Goal: Transaction & Acquisition: Purchase product/service

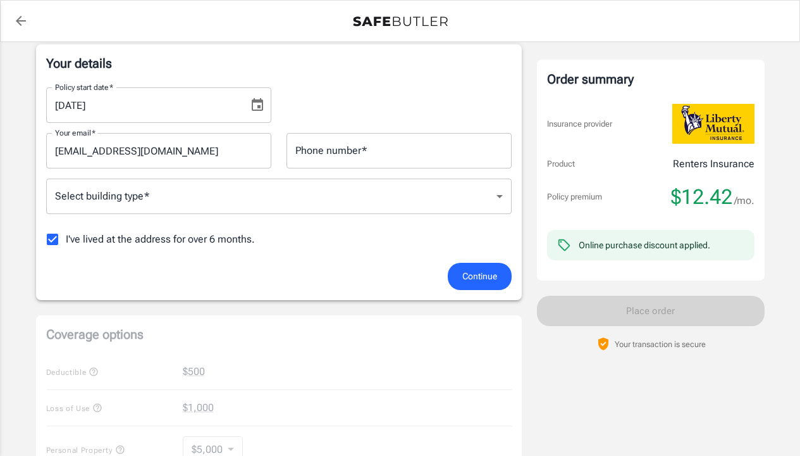
scroll to position [209, 0]
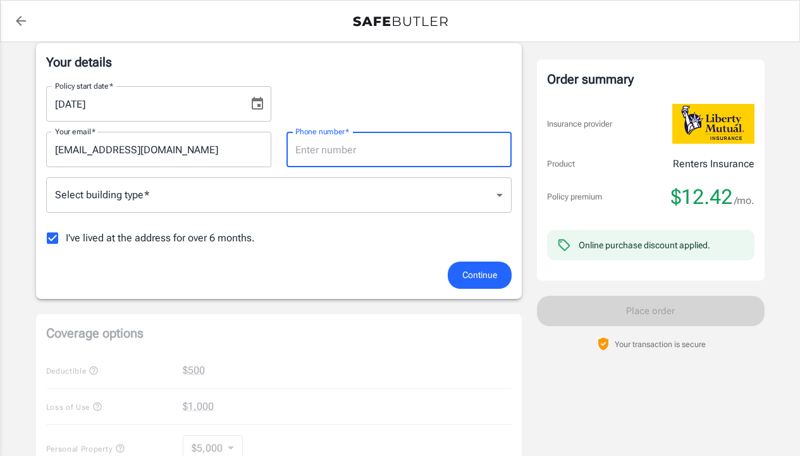
click at [416, 153] on input "Phone number   *" at bounding box center [399, 149] width 225 height 35
type input "8177449781"
click at [392, 201] on body "Policy premium $ 12.42 /mo Liberty Mutual Renters Insurance [STREET_ADDRESS] Yo…" at bounding box center [400, 389] width 800 height 1196
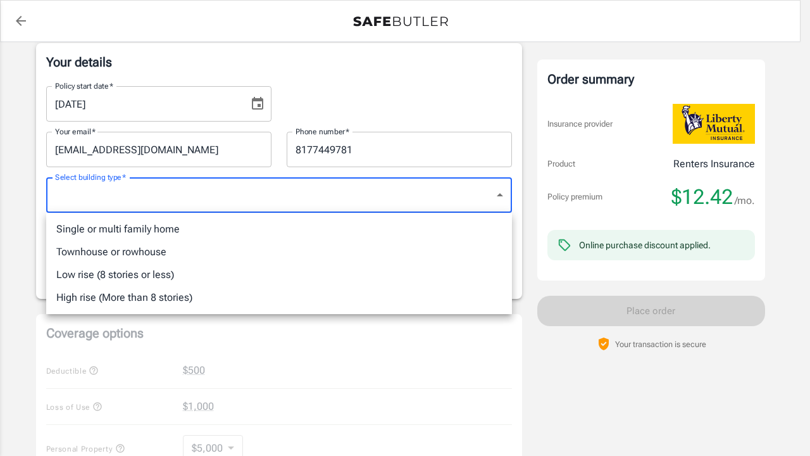
click at [378, 231] on li "Single or multi family home" at bounding box center [279, 229] width 466 height 23
type input "singlefamily"
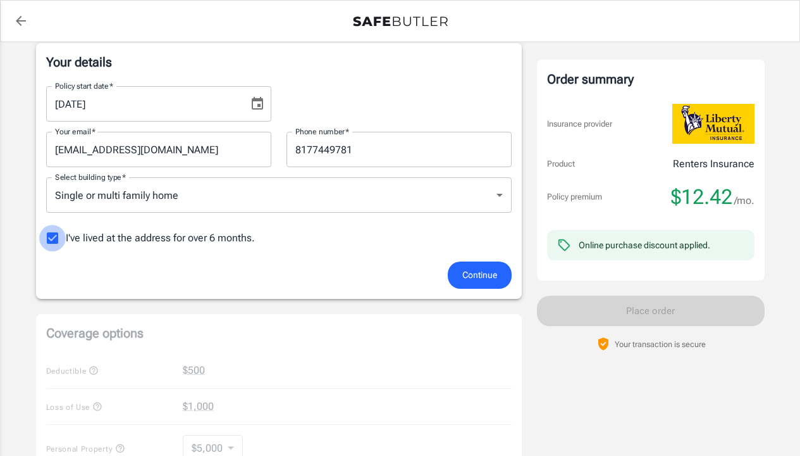
click at [49, 240] on input "I've lived at the address for over 6 months." at bounding box center [52, 238] width 27 height 27
checkbox input "false"
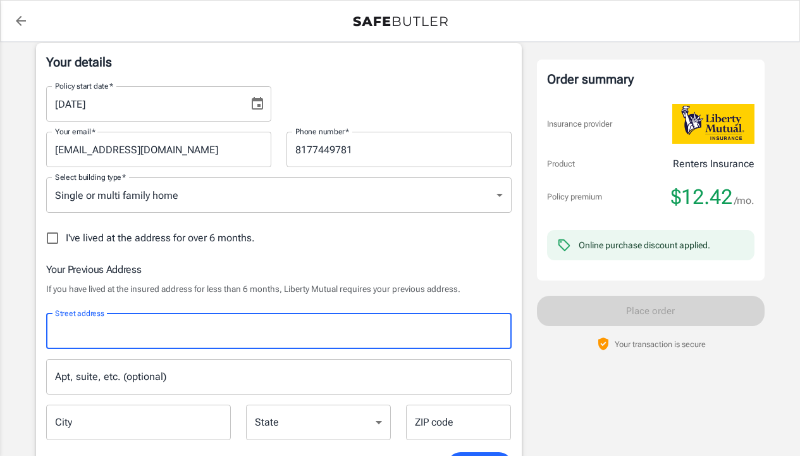
click at [250, 329] on input "Street address" at bounding box center [279, 331] width 454 height 24
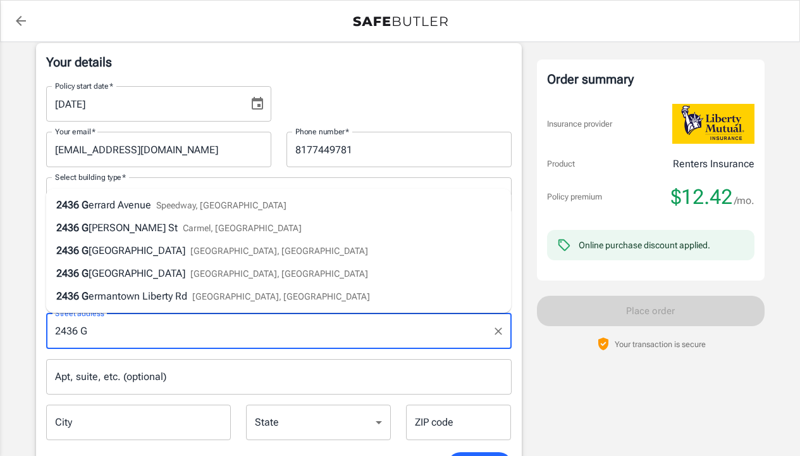
click at [223, 274] on li "[STREET_ADDRESS]" at bounding box center [279, 273] width 466 height 23
type input "[STREET_ADDRESS]"
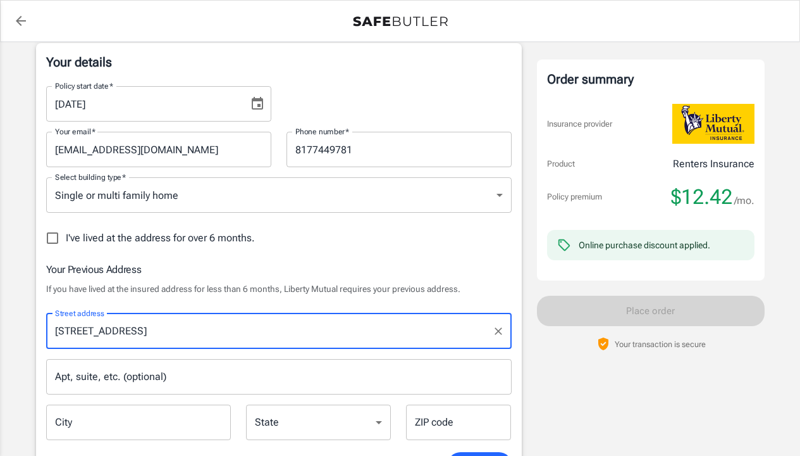
type input "[GEOGRAPHIC_DATA]"
select select "IN"
type input "46205"
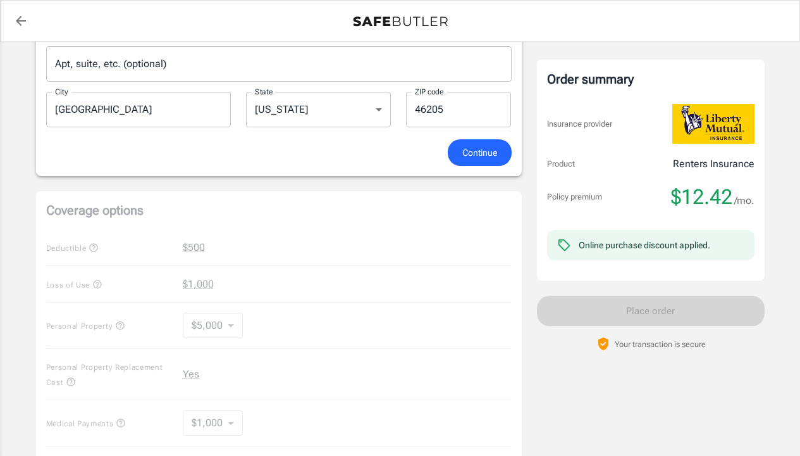
scroll to position [525, 0]
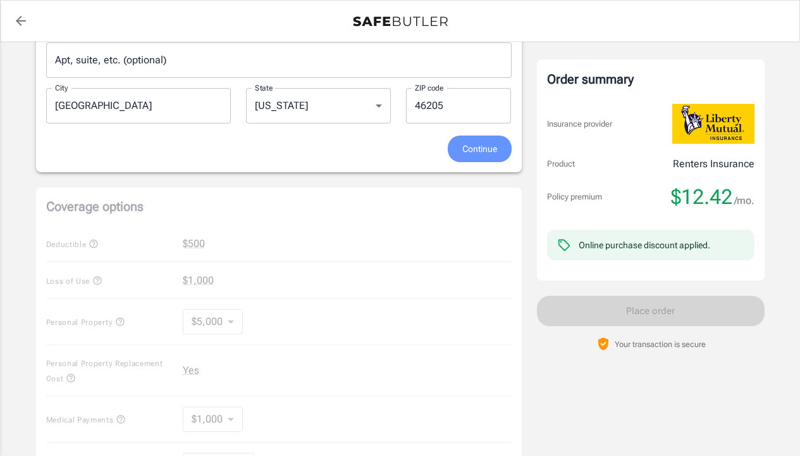
click at [485, 159] on button "Continue" at bounding box center [480, 148] width 64 height 27
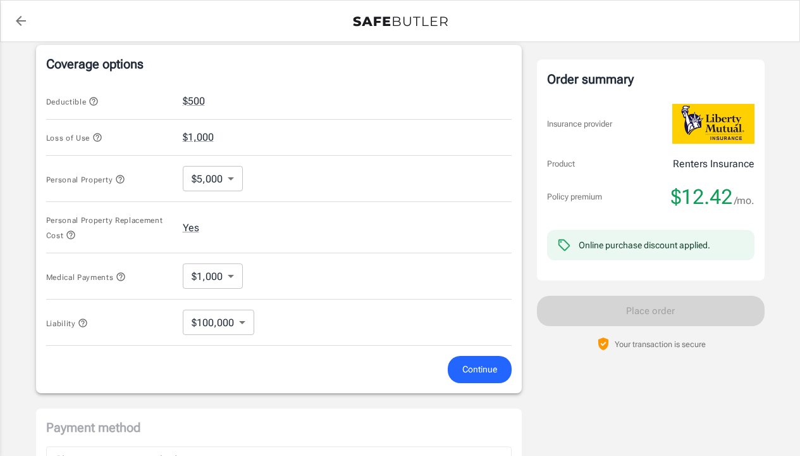
scroll to position [516, 0]
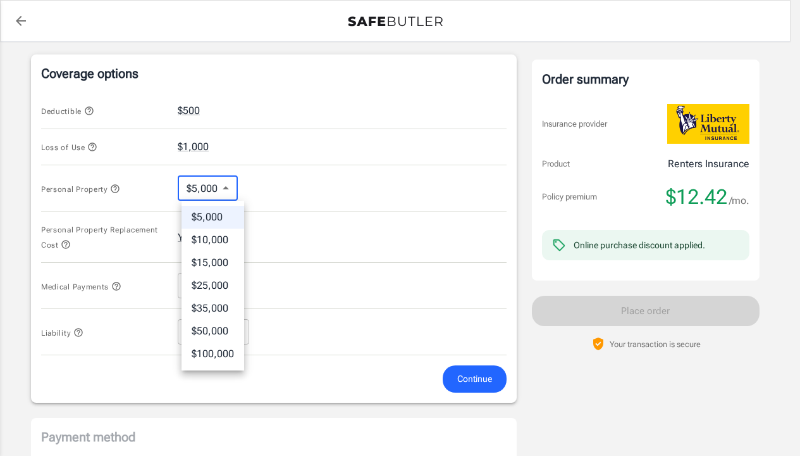
click at [232, 190] on body "Policy premium $ 12.42 /mo Liberty Mutual Renters Insurance [STREET_ADDRESS] Yo…" at bounding box center [400, 106] width 800 height 1244
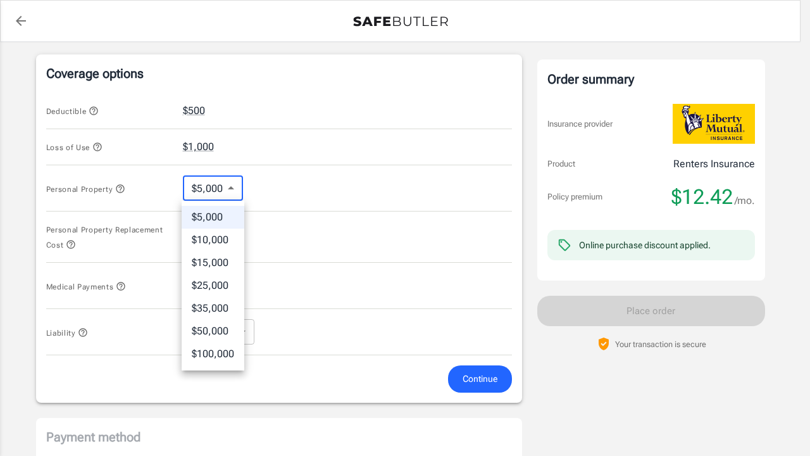
click at [226, 238] on li "$10,000" at bounding box center [213, 239] width 63 height 23
click at [238, 189] on body "Policy premium $ 12.42 /mo Liberty Mutual Renters Insurance [STREET_ADDRESS] Yo…" at bounding box center [405, 106] width 810 height 1244
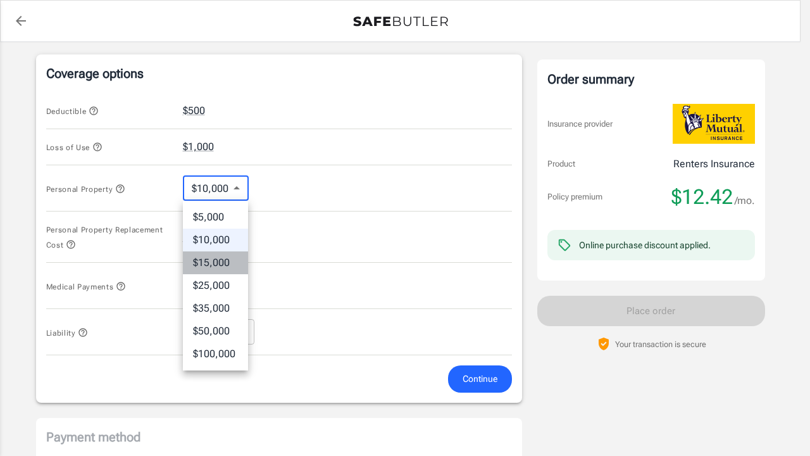
click at [227, 261] on li "$15,000" at bounding box center [215, 262] width 65 height 23
type input "15000"
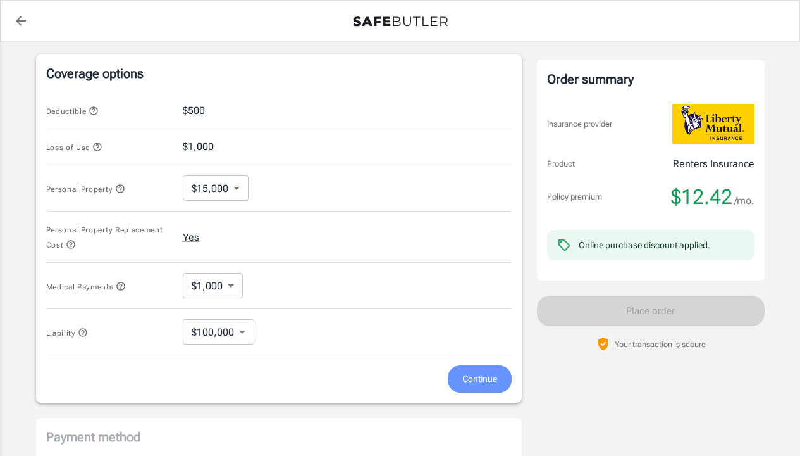
click at [473, 378] on span "Continue" at bounding box center [480, 379] width 35 height 16
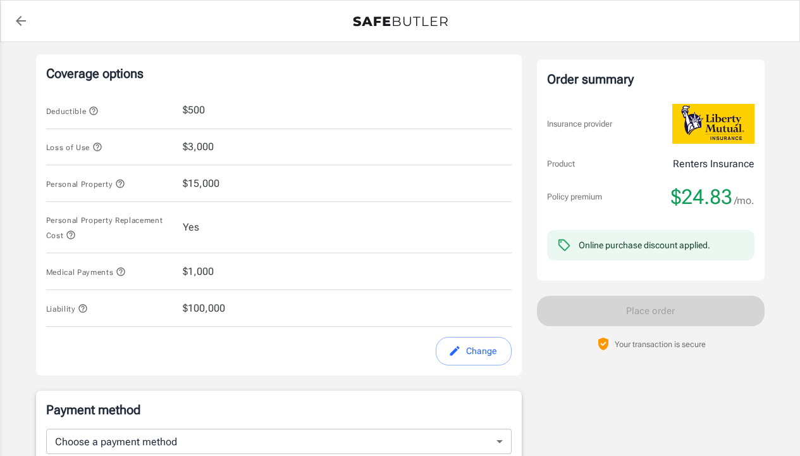
scroll to position [732, 0]
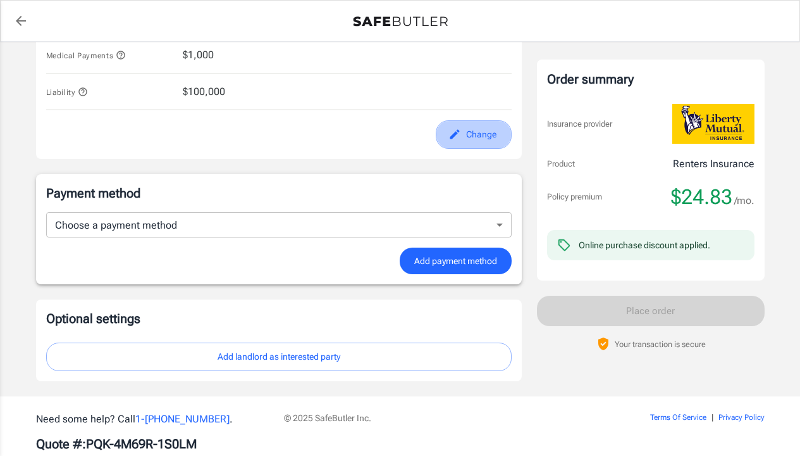
click at [485, 134] on button "Change" at bounding box center [474, 134] width 76 height 28
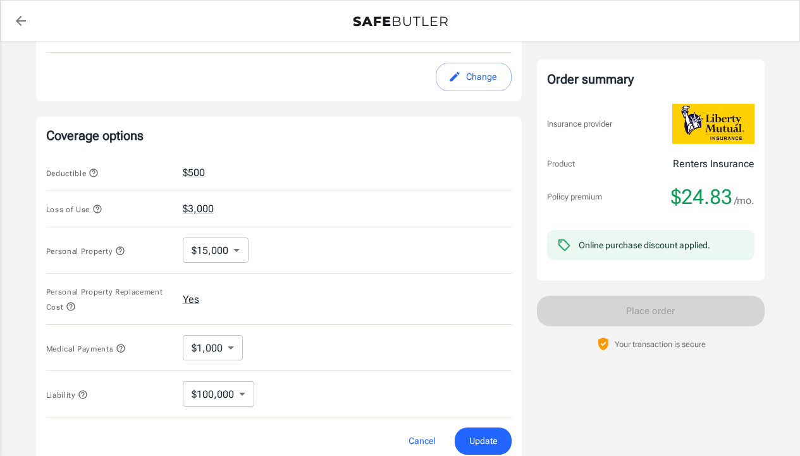
scroll to position [451, 0]
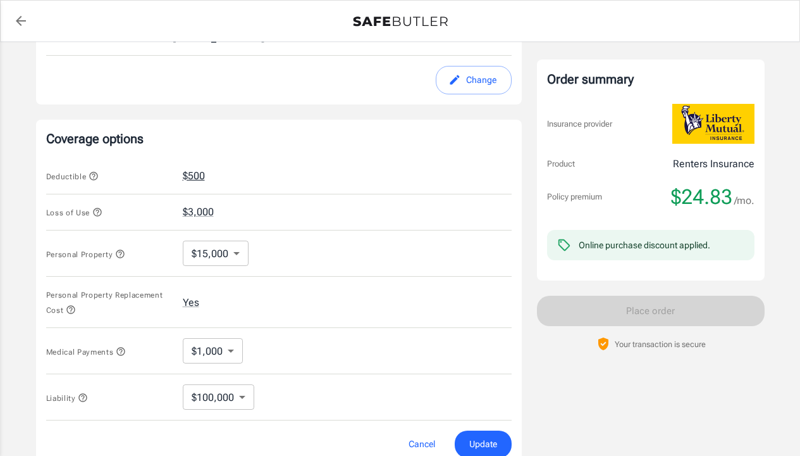
click at [194, 173] on button "$500" at bounding box center [194, 175] width 22 height 15
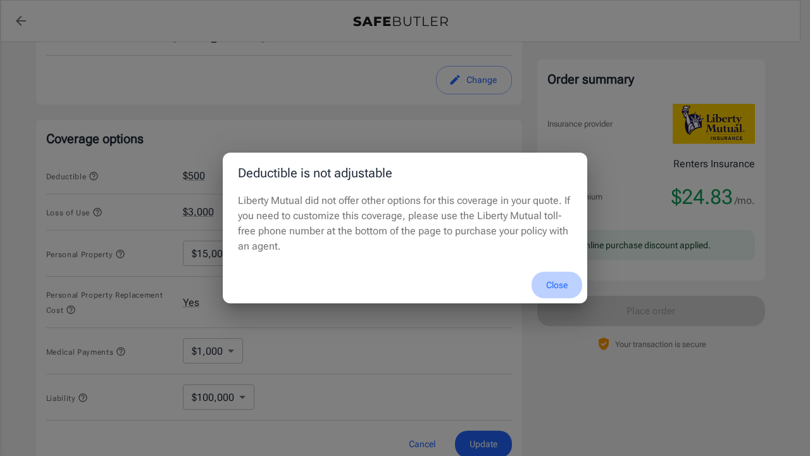
click at [559, 283] on button "Close" at bounding box center [556, 284] width 51 height 27
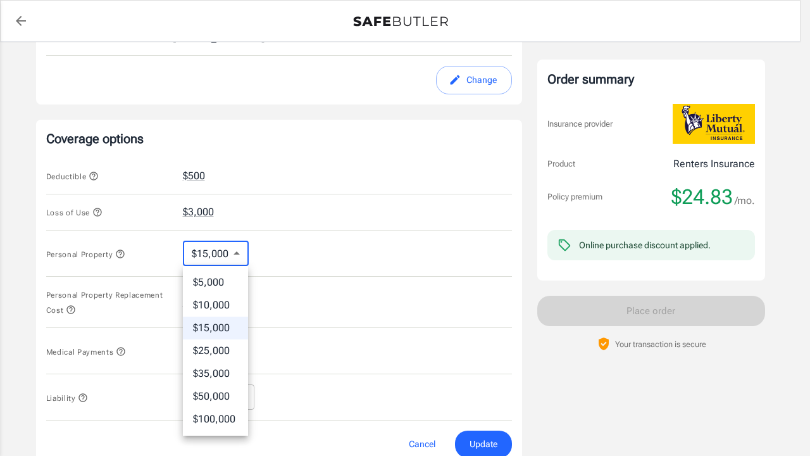
click at [235, 254] on body "Policy premium $ 24.83 /mo Liberty Mutual Renters Insurance [STREET_ADDRESS] Yo…" at bounding box center [405, 171] width 810 height 1244
click at [214, 279] on li "$5,000" at bounding box center [215, 282] width 65 height 23
type input "5000"
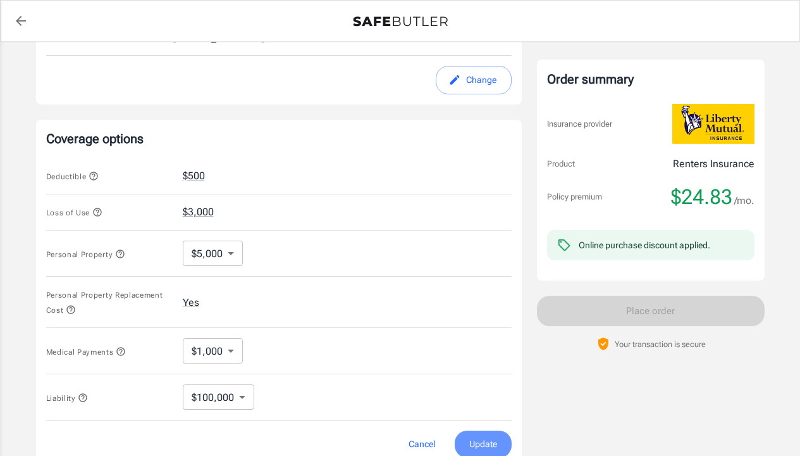
click at [472, 439] on span "Update" at bounding box center [483, 444] width 28 height 16
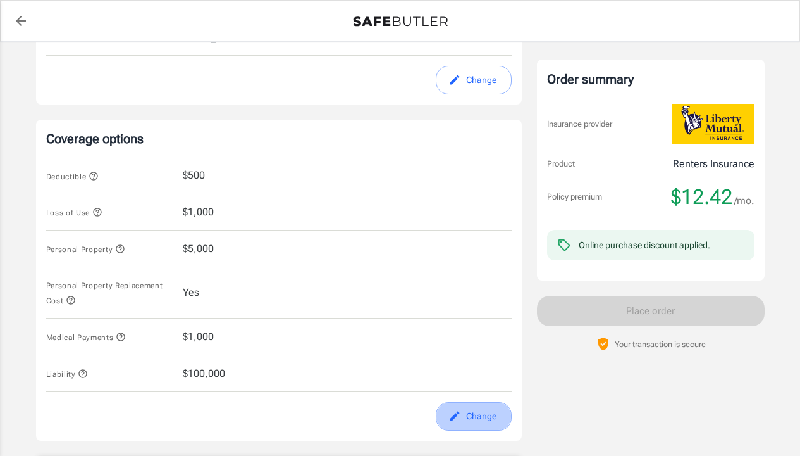
click at [479, 418] on button "Change" at bounding box center [474, 416] width 76 height 28
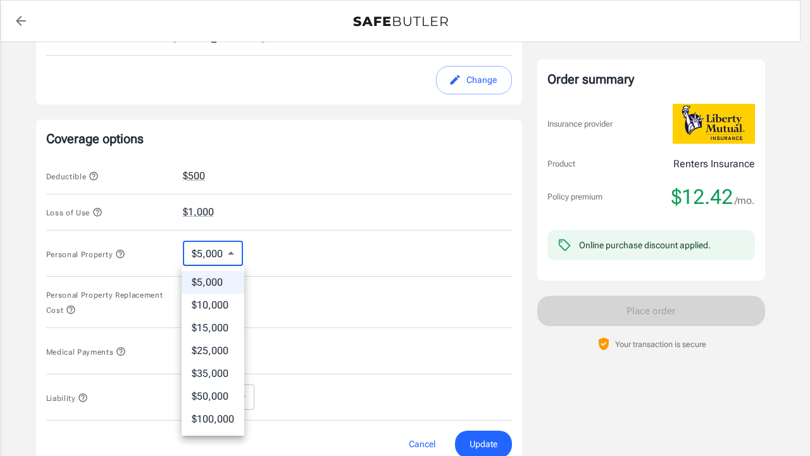
click at [230, 254] on body "Policy premium $ 12.42 /mo Liberty Mutual Renters Insurance [STREET_ADDRESS] Yo…" at bounding box center [405, 171] width 810 height 1244
click at [223, 322] on li "$15,000" at bounding box center [213, 327] width 63 height 23
type input "15000"
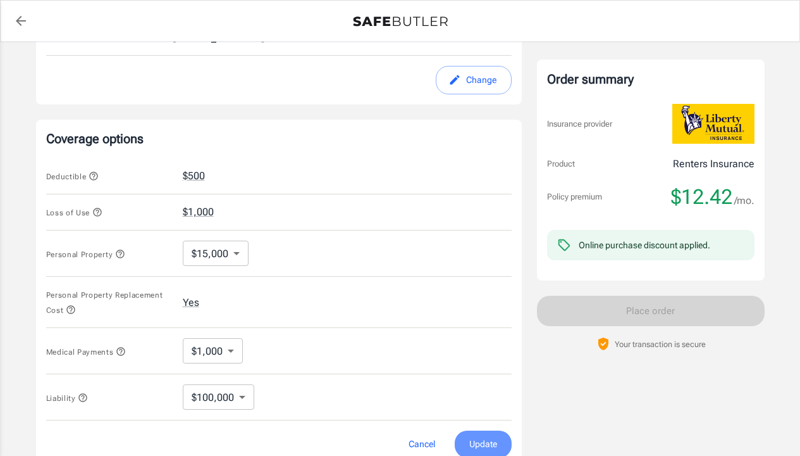
click at [483, 444] on span "Update" at bounding box center [483, 444] width 28 height 16
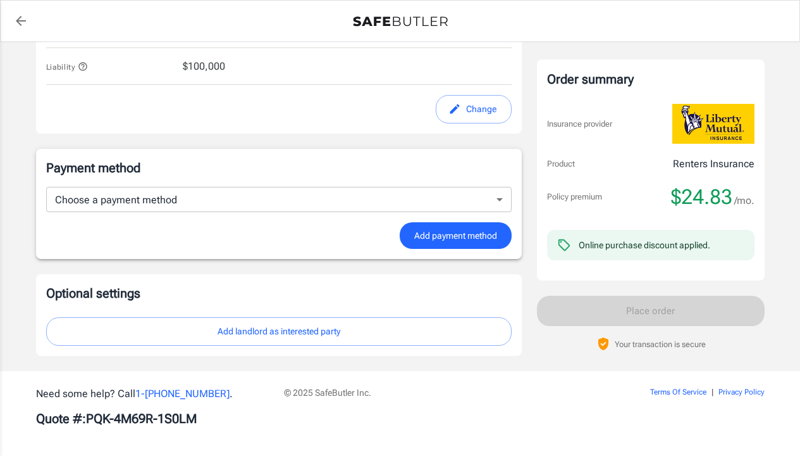
scroll to position [759, 0]
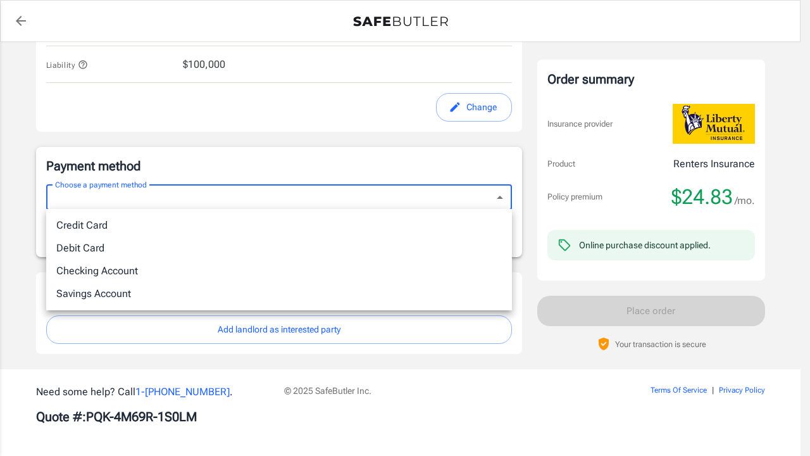
click at [375, 250] on li "Debit Card" at bounding box center [279, 248] width 466 height 23
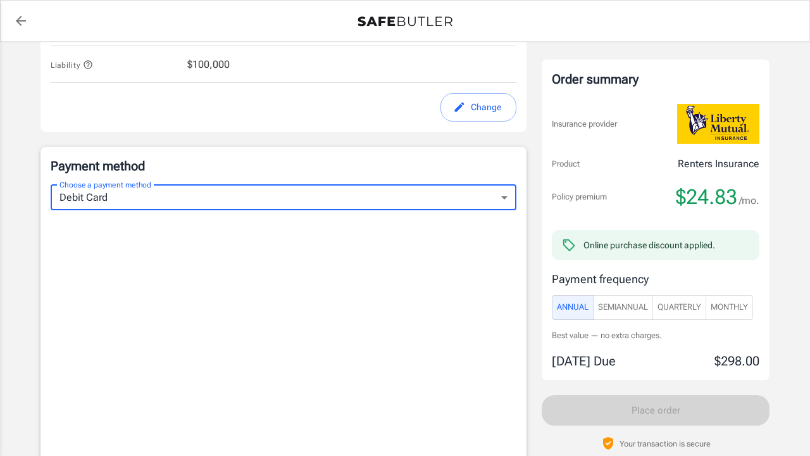
type input "debit"
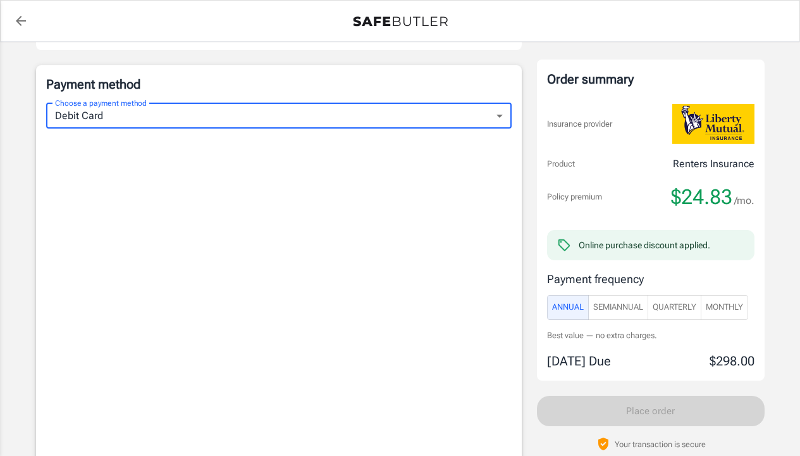
scroll to position [852, 0]
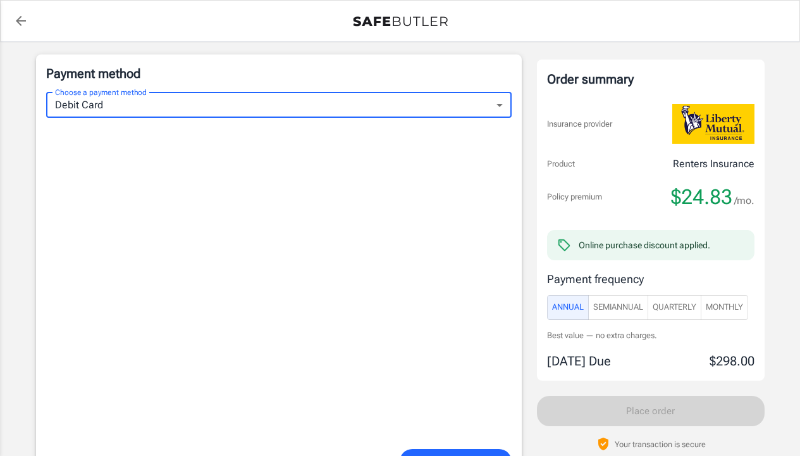
click at [736, 304] on span "Monthly" at bounding box center [724, 307] width 37 height 15
